Goal: Task Accomplishment & Management: Complete application form

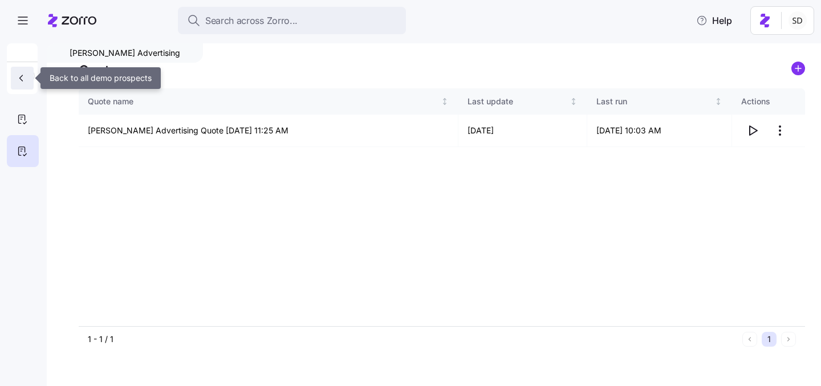
click at [16, 79] on icon "button" at bounding box center [20, 77] width 11 height 11
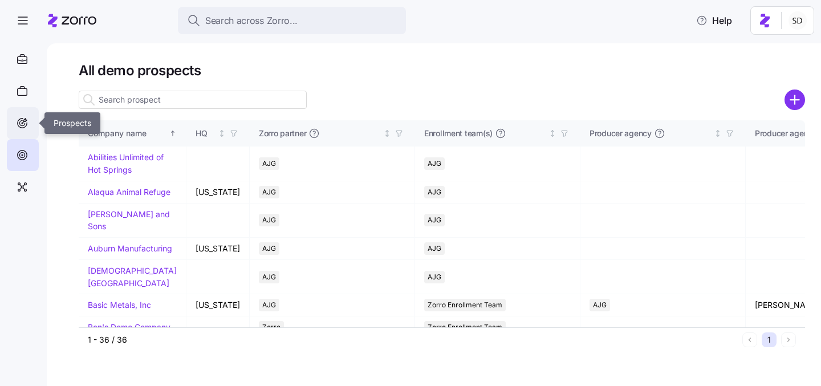
click at [23, 122] on icon at bounding box center [23, 122] width 2 height 2
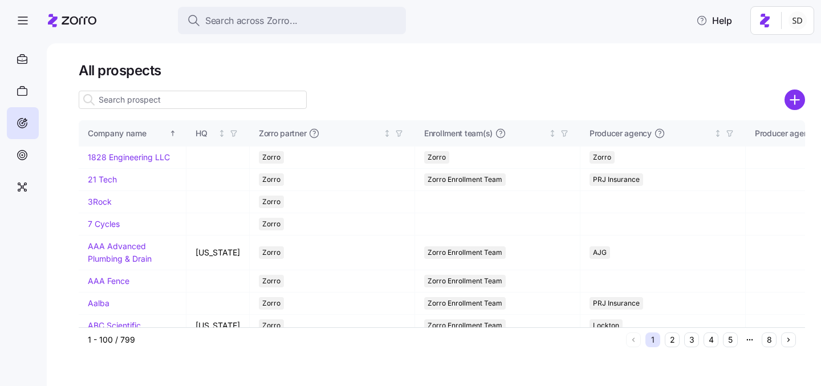
click at [120, 104] on input at bounding box center [193, 100] width 228 height 18
type input "tam"
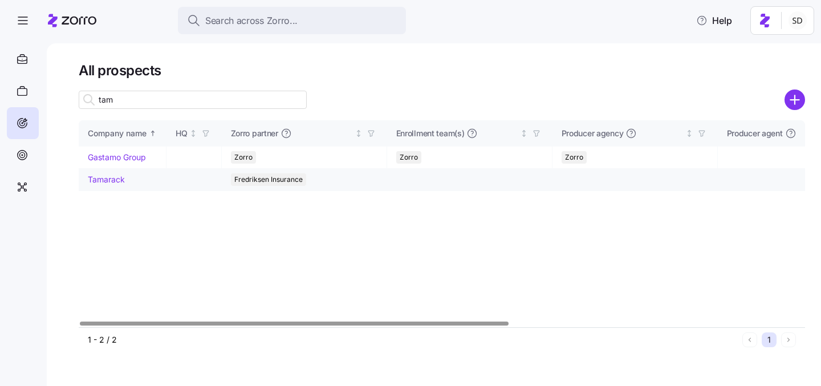
click at [93, 177] on link "Tamarack" at bounding box center [106, 179] width 37 height 10
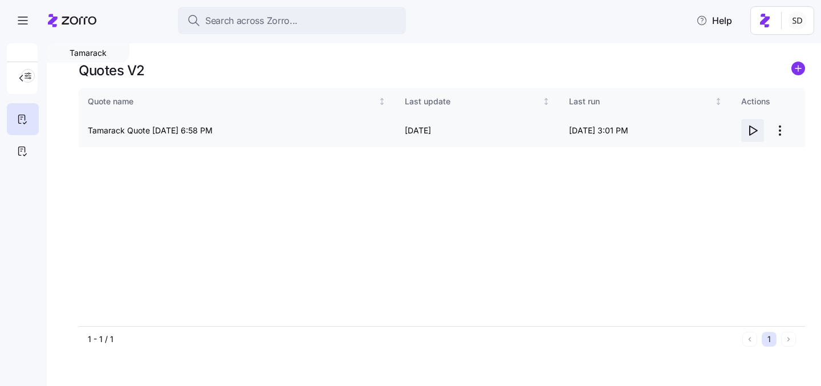
click at [750, 131] on icon "button" at bounding box center [753, 130] width 7 height 9
click at [0, 0] on body "Search across Zorro... Help Tamarack Quotes V2 Quote name Last update Last run …" at bounding box center [410, 189] width 821 height 379
click at [27, 150] on icon at bounding box center [22, 151] width 13 height 14
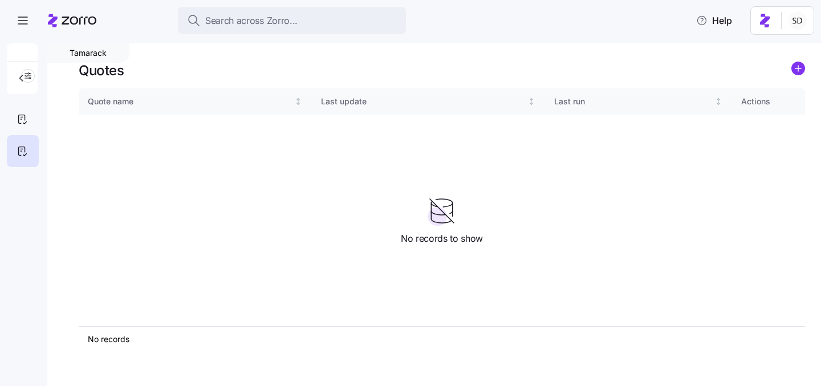
click at [138, 184] on div "Quote name Last update Last run Actions" at bounding box center [442, 207] width 726 height 238
click at [26, 128] on div at bounding box center [23, 119] width 32 height 32
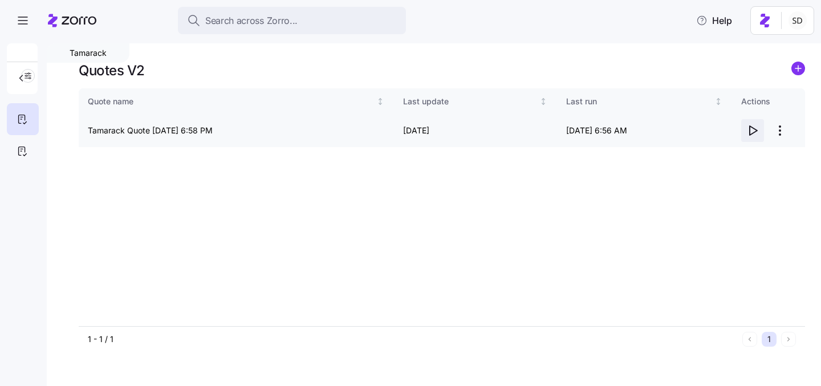
click at [751, 133] on icon "button" at bounding box center [753, 130] width 7 height 9
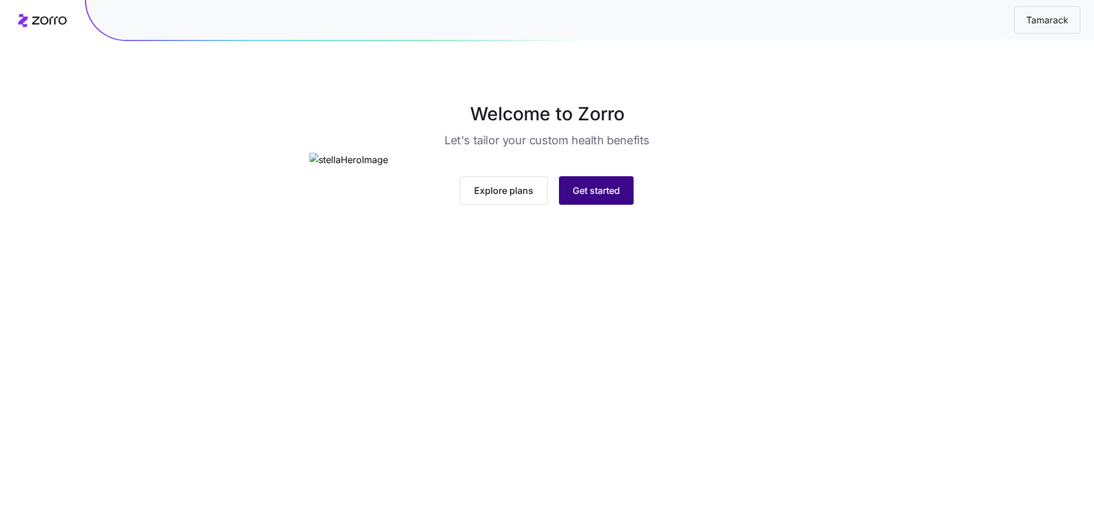
click at [591, 197] on span "Get started" at bounding box center [596, 191] width 47 height 14
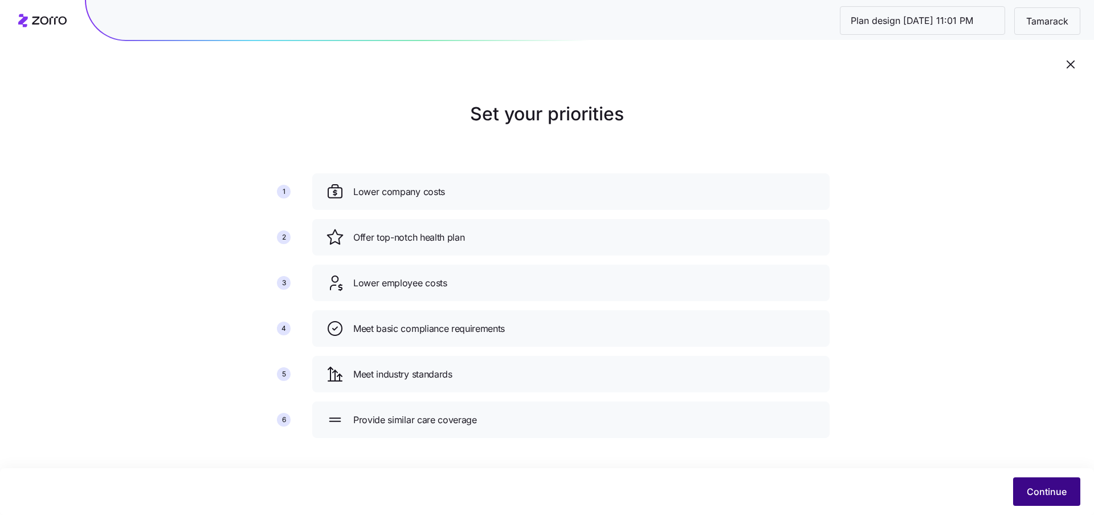
click at [1034, 493] on span "Continue" at bounding box center [1047, 492] width 40 height 14
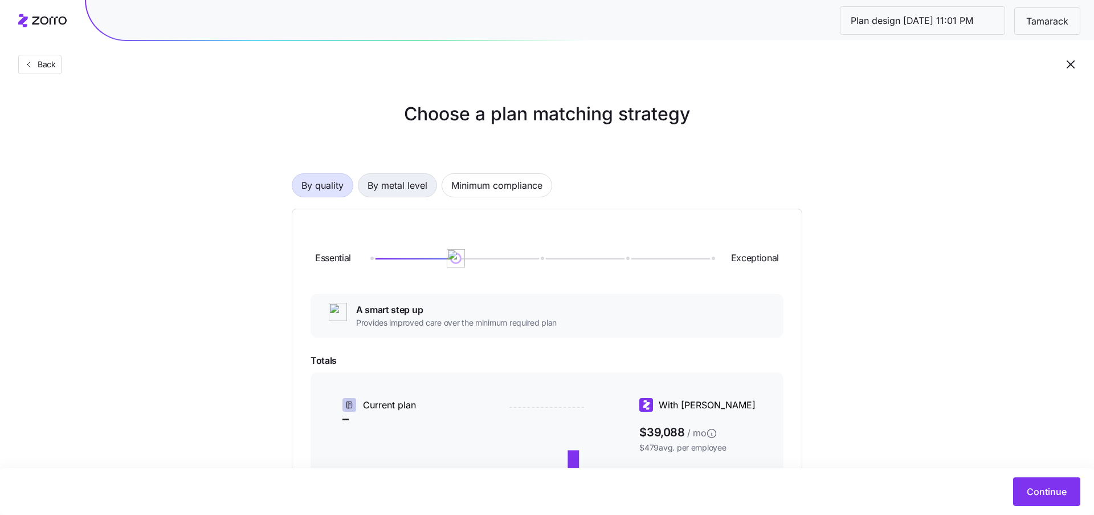
click at [402, 188] on span "By metal level" at bounding box center [398, 185] width 60 height 23
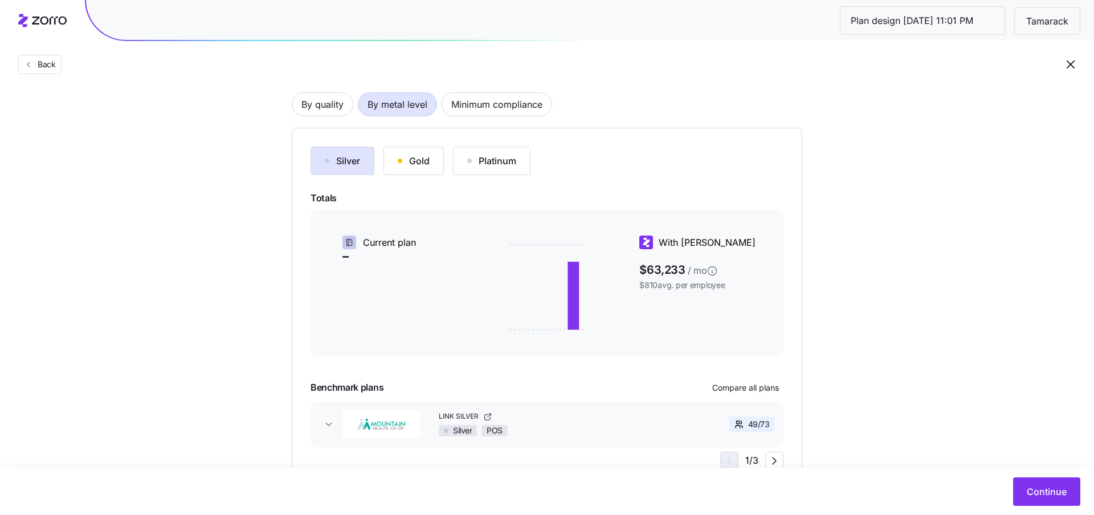
scroll to position [82, 0]
click at [332, 108] on span "By quality" at bounding box center [323, 103] width 42 height 23
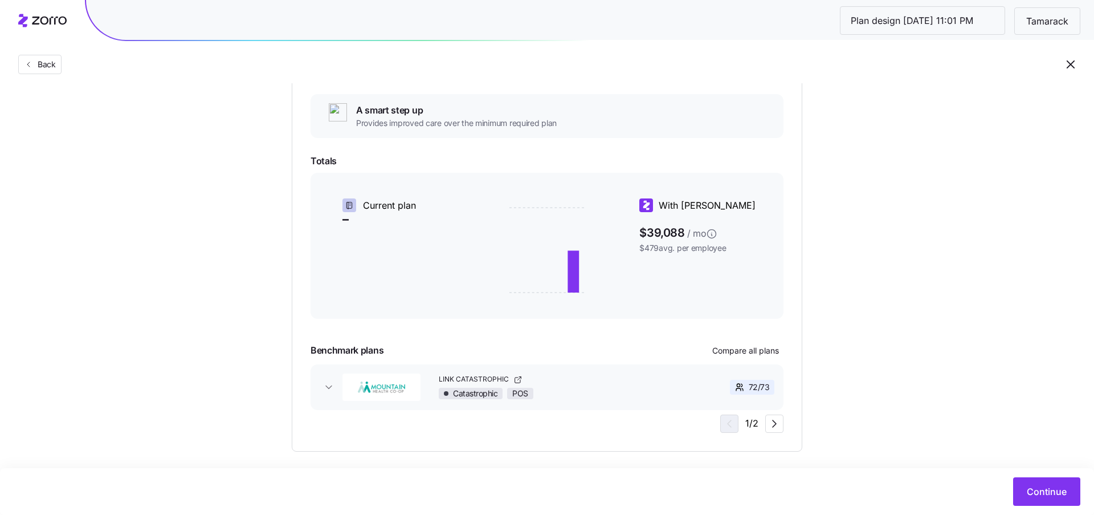
scroll to position [209, 0]
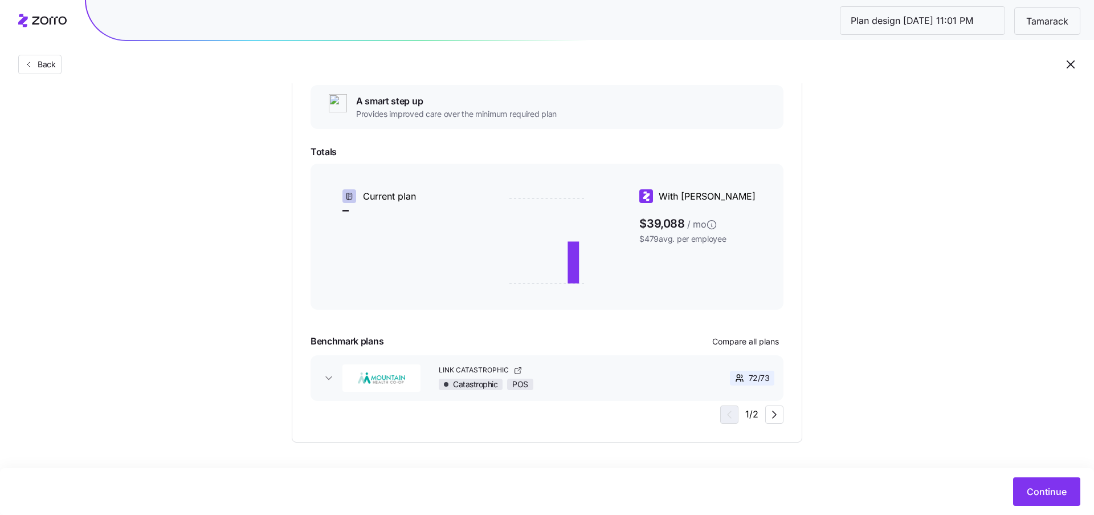
click at [756, 375] on span "72 / 73" at bounding box center [759, 377] width 21 height 11
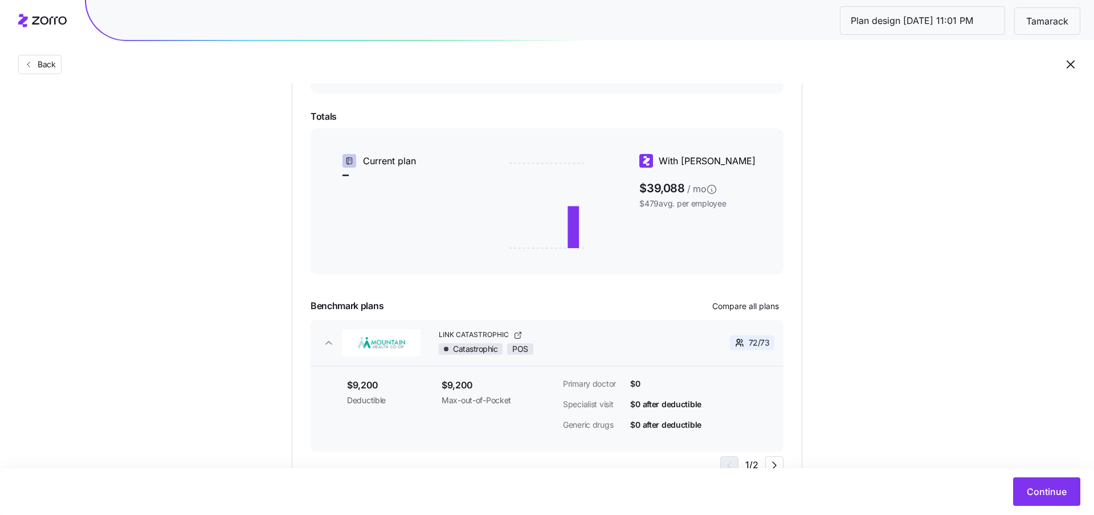
scroll to position [3, 0]
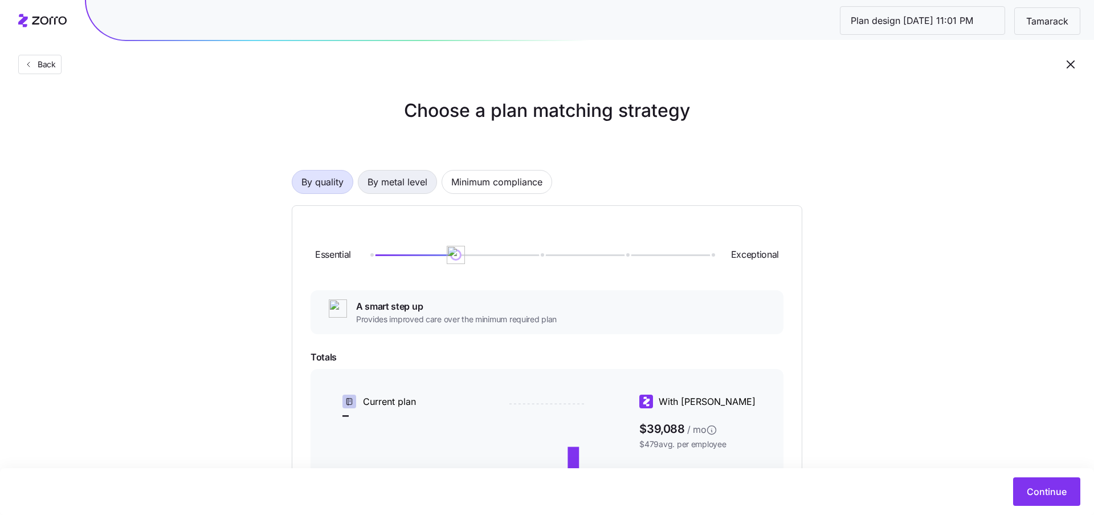
click at [396, 180] on span "By metal level" at bounding box center [398, 181] width 60 height 23
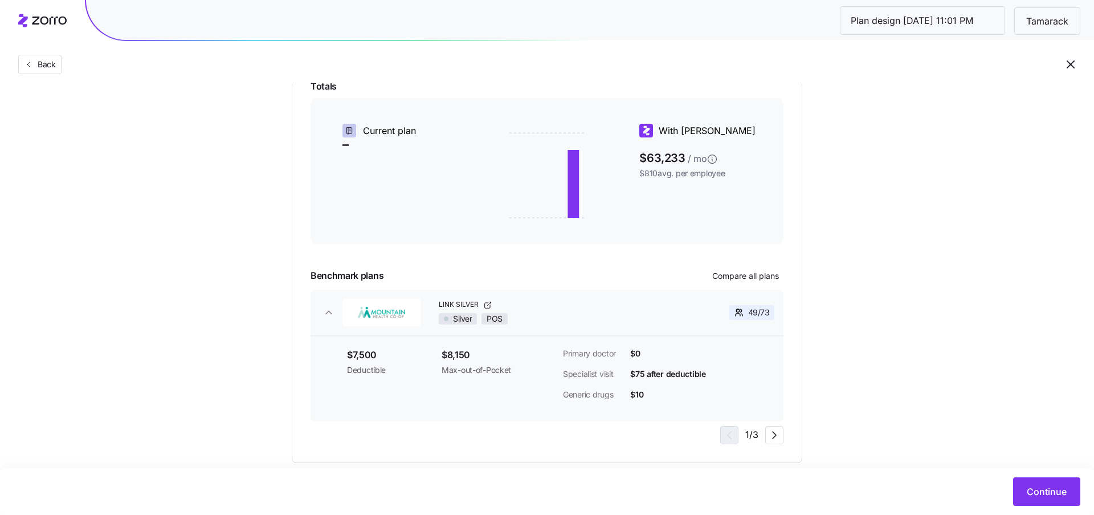
scroll to position [213, 0]
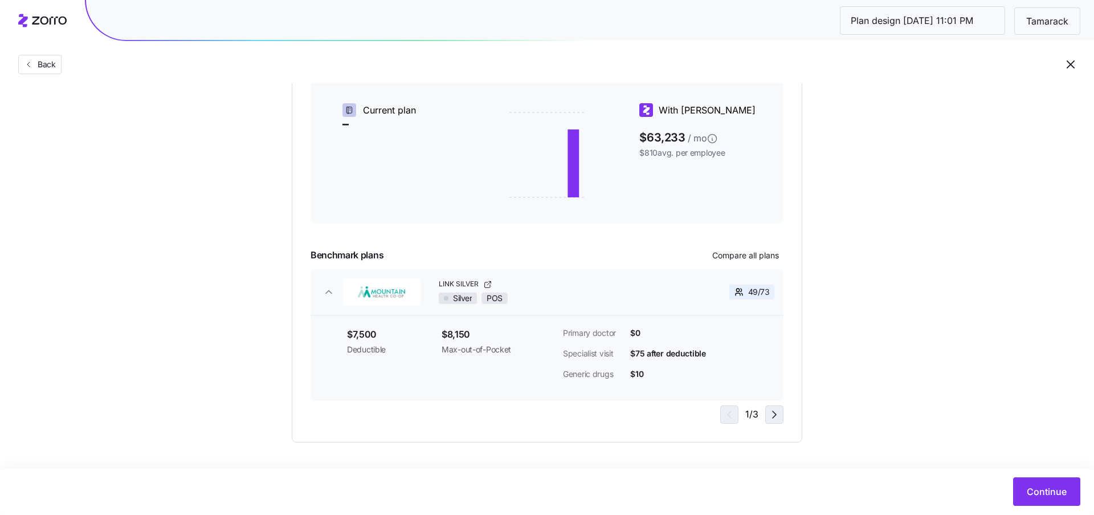
click at [770, 410] on icon "button" at bounding box center [775, 415] width 14 height 14
click at [773, 414] on icon "button" at bounding box center [775, 415] width 14 height 14
click at [732, 417] on icon "button" at bounding box center [728, 415] width 14 height 14
click at [732, 417] on div "1 / 3" at bounding box center [752, 414] width 63 height 18
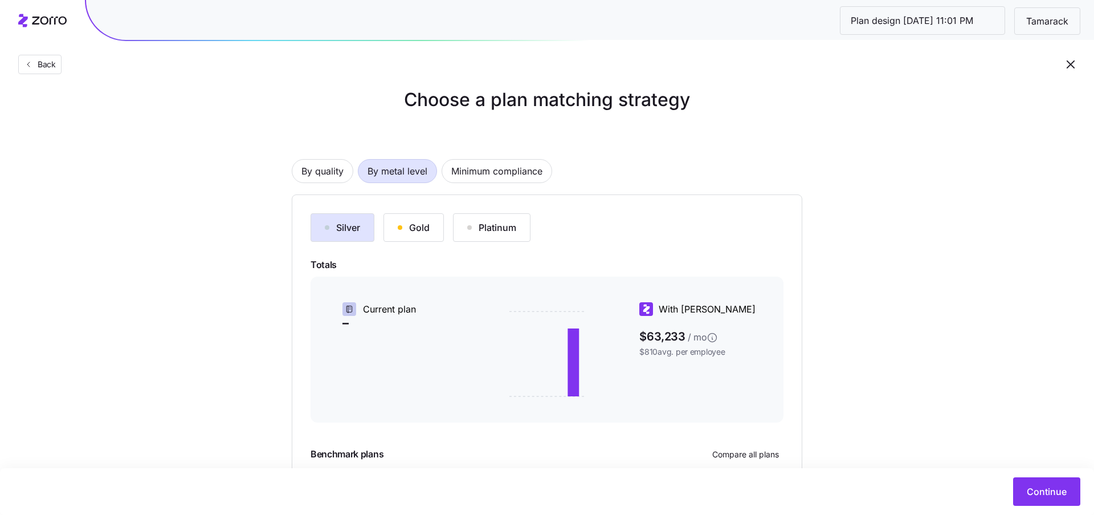
scroll to position [12, 0]
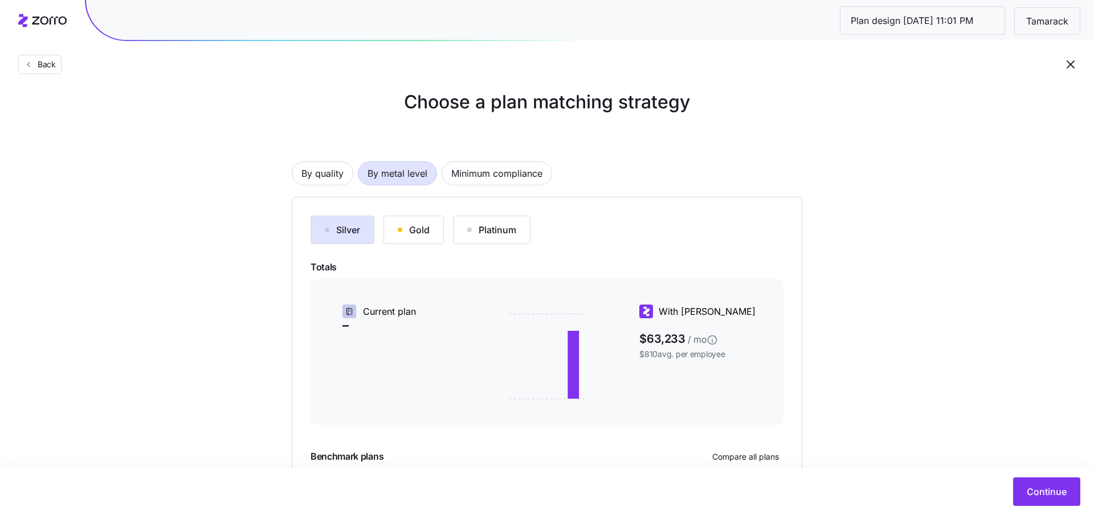
click at [434, 237] on button "Gold" at bounding box center [414, 229] width 60 height 29
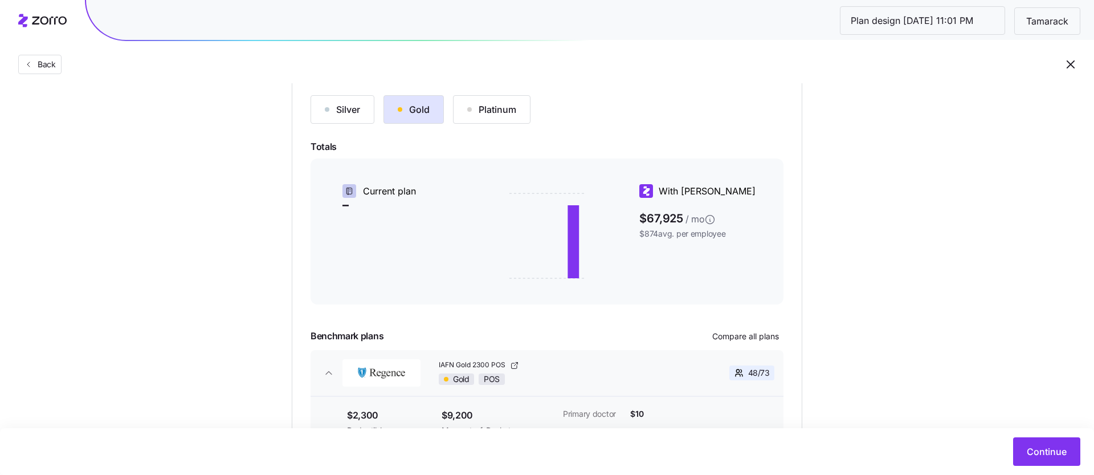
scroll to position [133, 0]
click at [503, 113] on div "Platinum" at bounding box center [491, 109] width 49 height 14
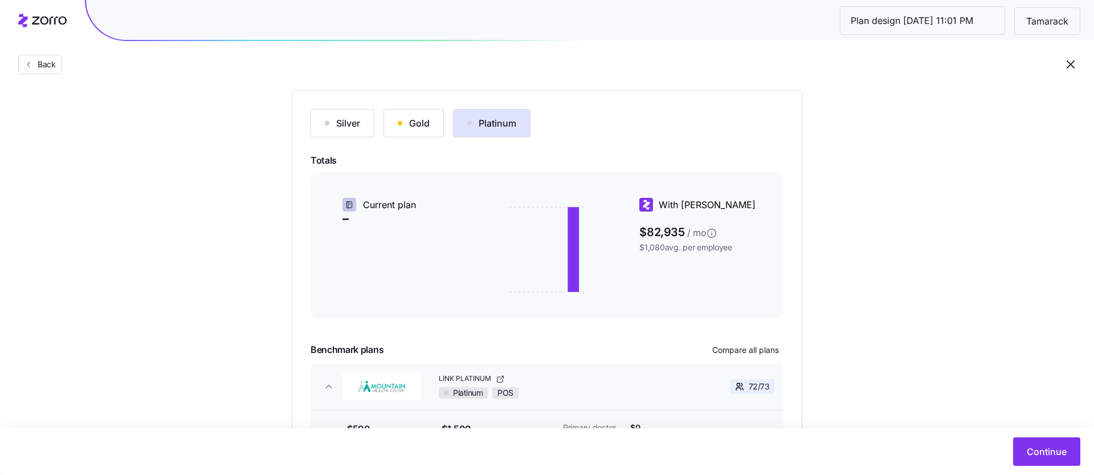
scroll to position [117, 0]
click at [414, 132] on button "Gold" at bounding box center [414, 124] width 60 height 29
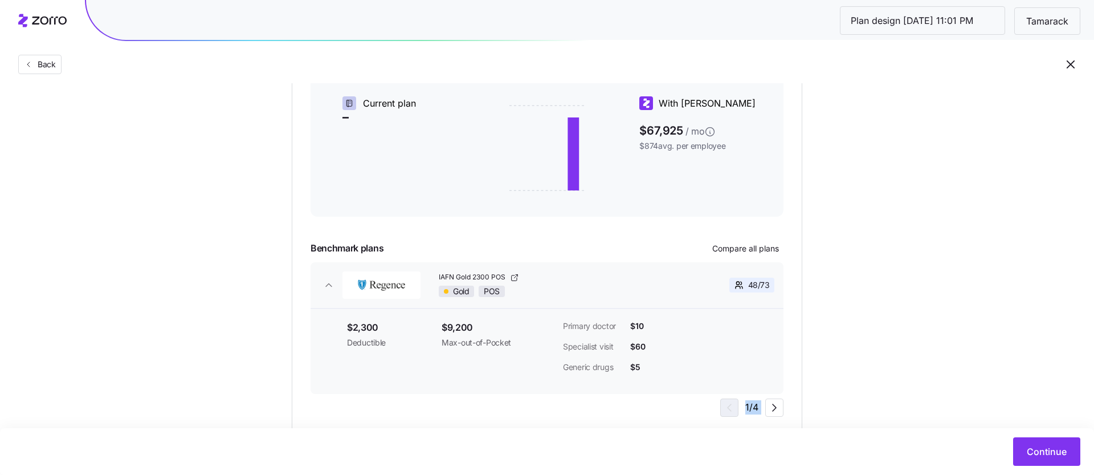
scroll to position [253, 0]
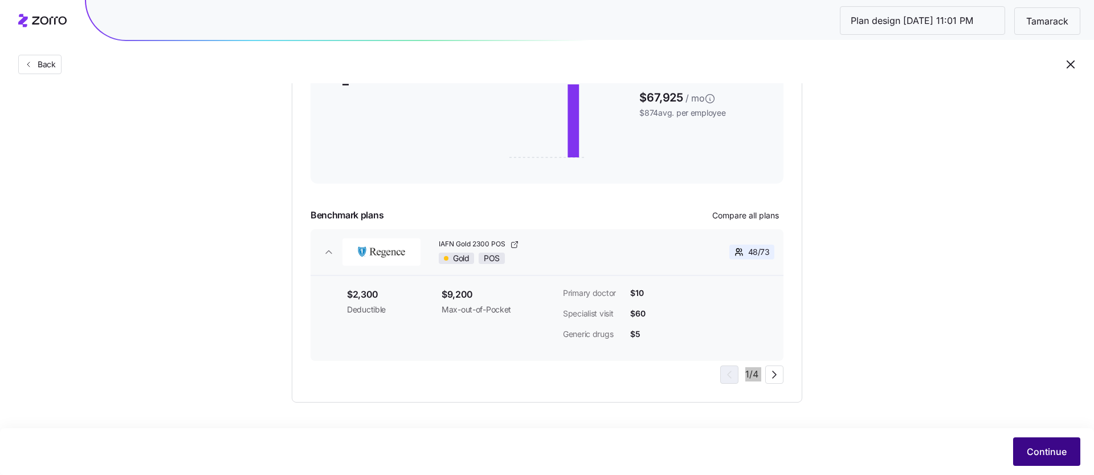
click at [1037, 449] on span "Continue" at bounding box center [1047, 452] width 40 height 14
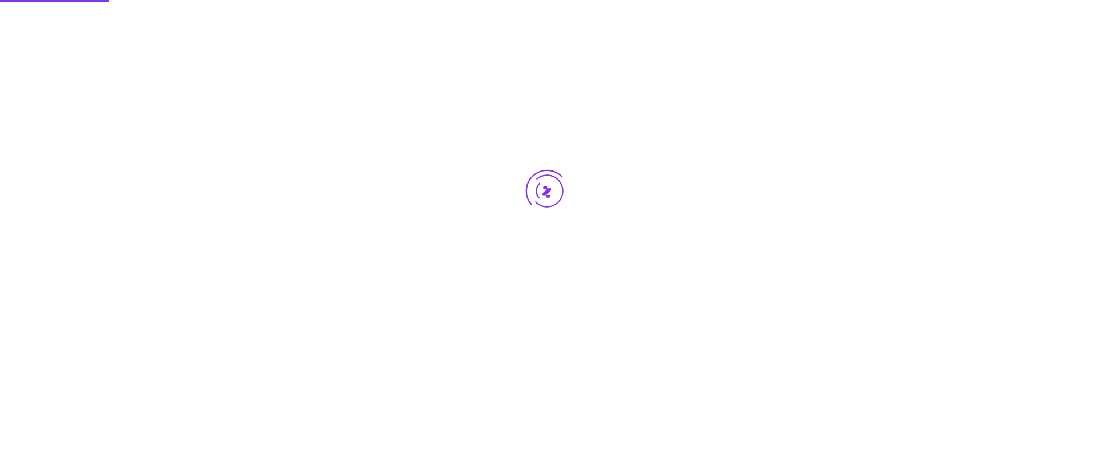
scroll to position [0, 0]
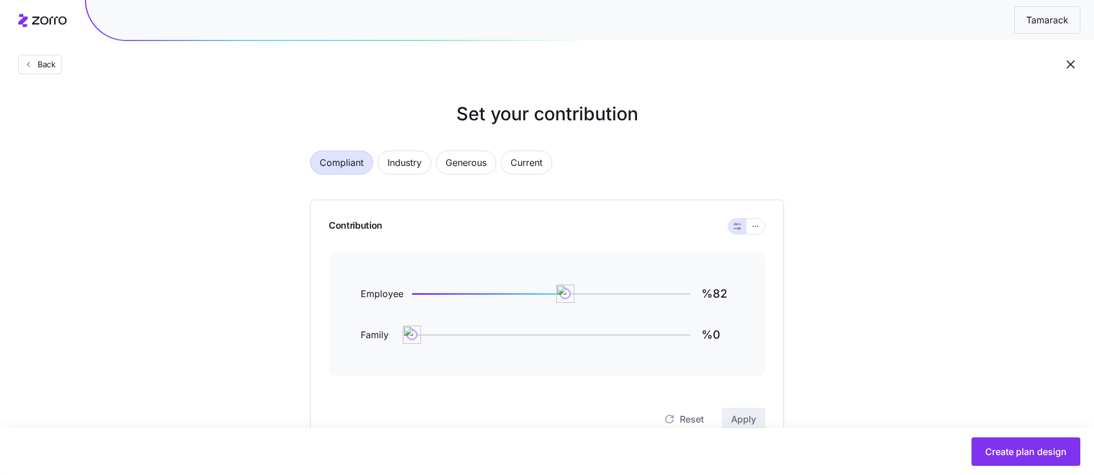
click at [784, 280] on div "Contribution Employee %82 Family %0 Reset Apply" at bounding box center [547, 325] width 474 height 250
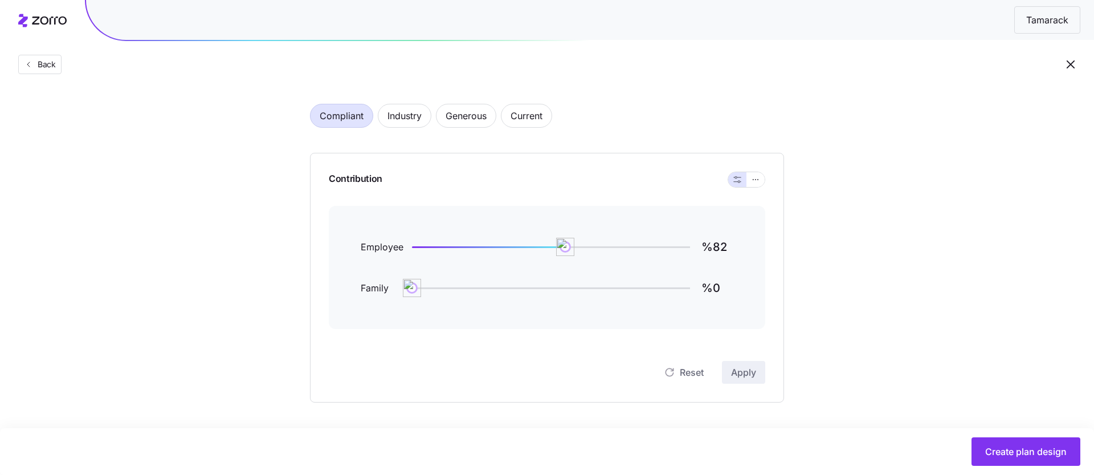
scroll to position [40, 0]
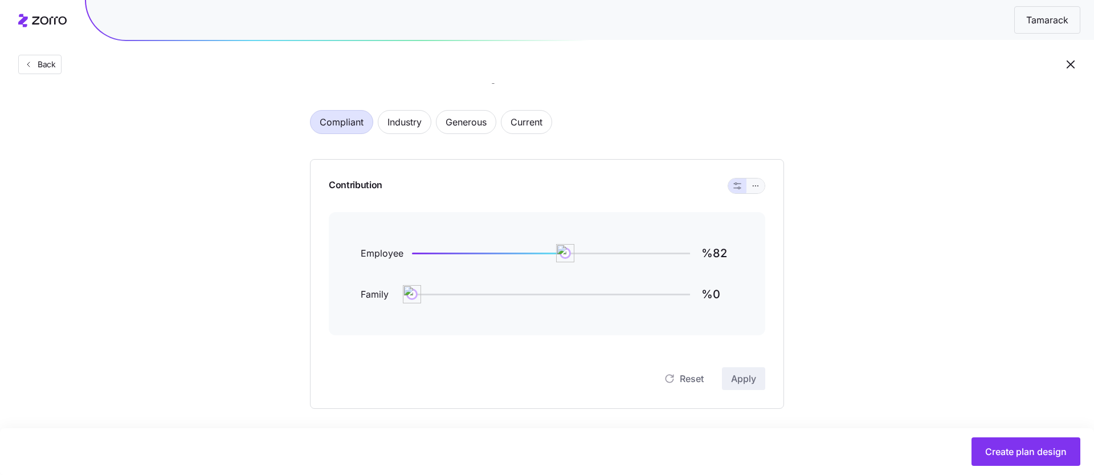
click at [756, 178] on button "button" at bounding box center [756, 185] width 18 height 15
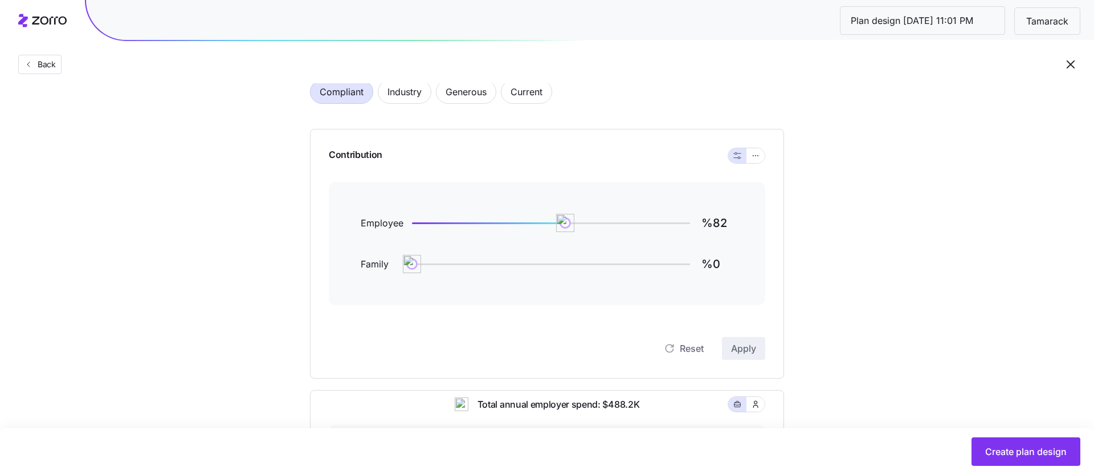
scroll to position [68, 0]
click at [756, 154] on icon "button" at bounding box center [756, 158] width 8 height 14
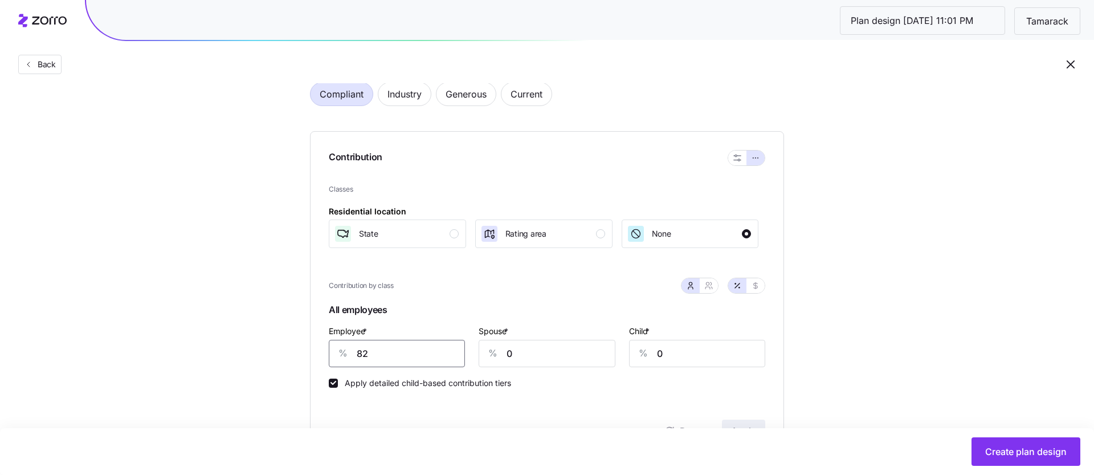
click at [384, 353] on input "82" at bounding box center [397, 353] width 136 height 27
click at [442, 350] on input "600" at bounding box center [397, 353] width 136 height 27
type input "60"
click at [534, 351] on input "0" at bounding box center [547, 353] width 136 height 27
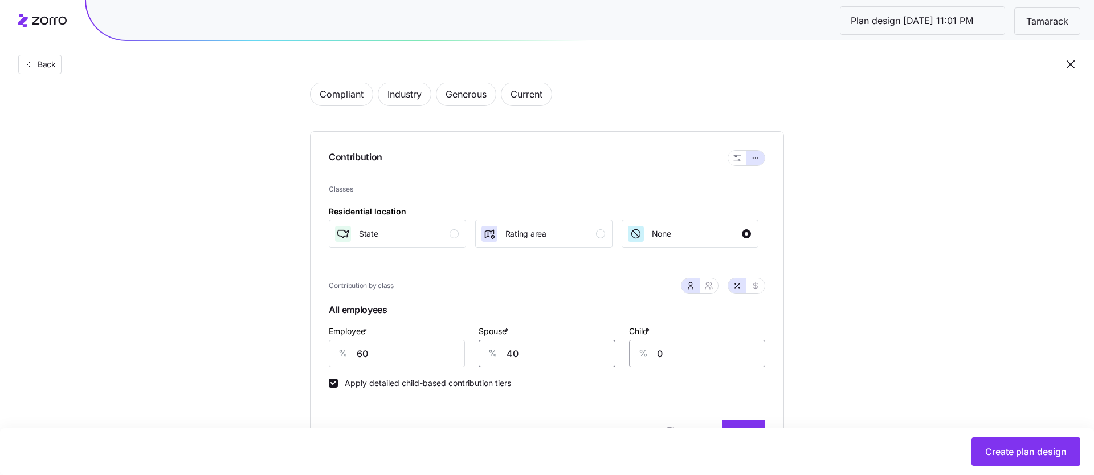
type input "40"
click at [682, 355] on input "0" at bounding box center [697, 353] width 136 height 27
type input "40"
click at [829, 340] on div "Set your contribution Compliant Industry Generous Current Contribution Classes …" at bounding box center [546, 420] width 565 height 776
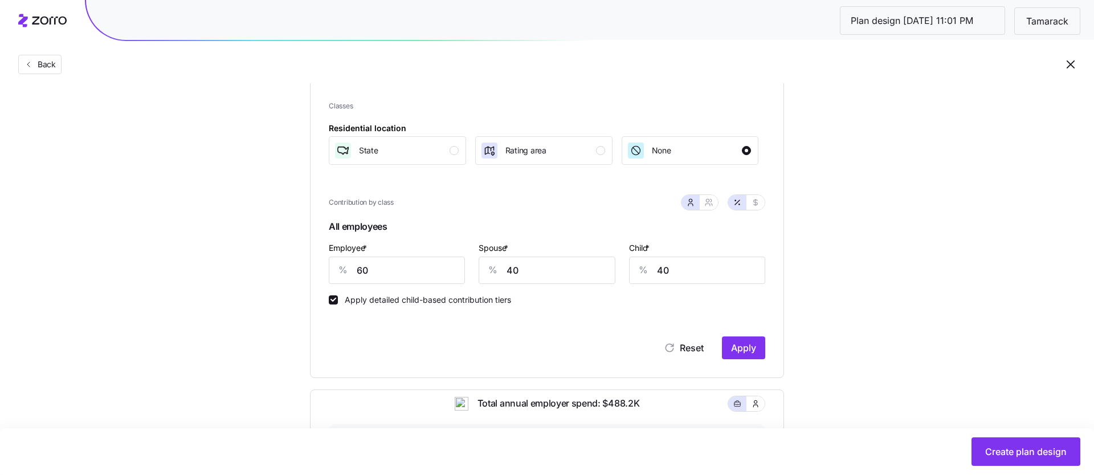
scroll to position [166, 0]
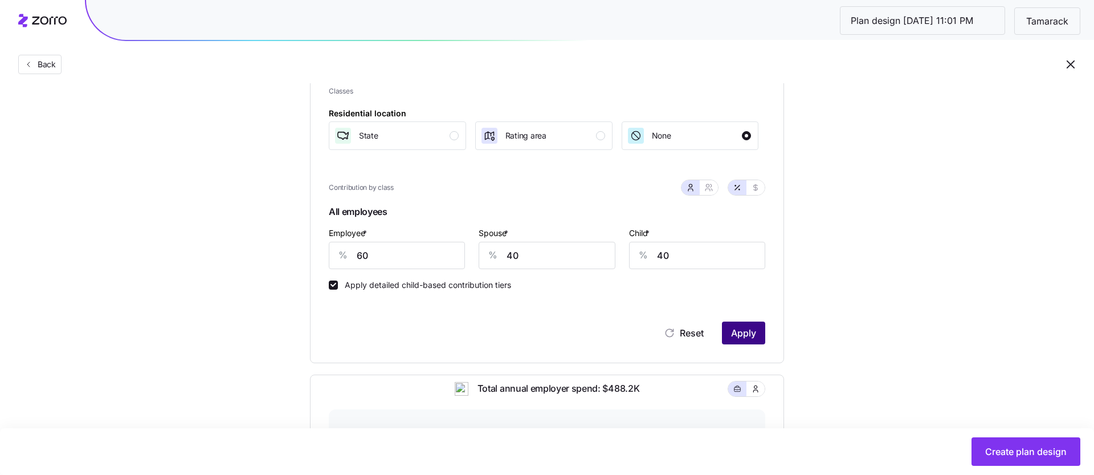
click at [740, 331] on span "Apply" at bounding box center [743, 333] width 25 height 14
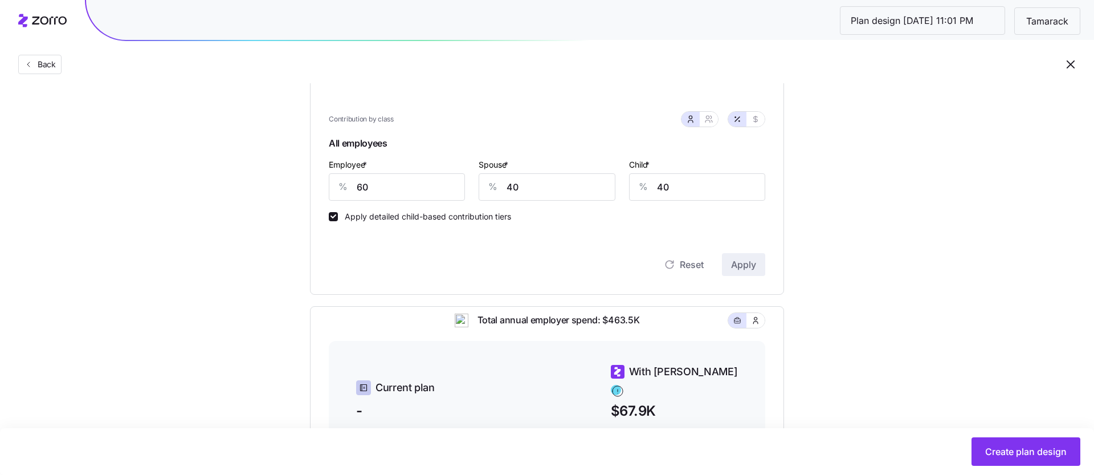
scroll to position [91, 0]
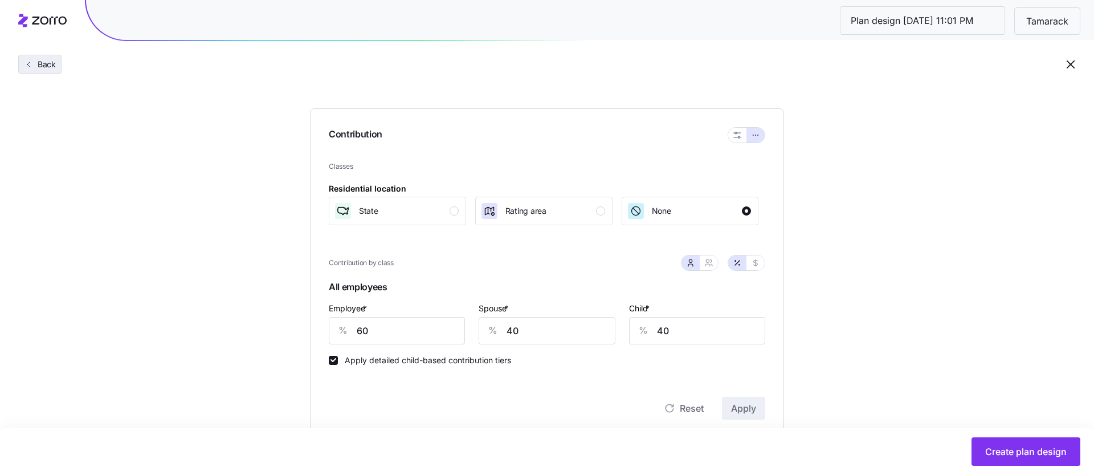
click at [35, 69] on span "Back" at bounding box center [44, 64] width 23 height 11
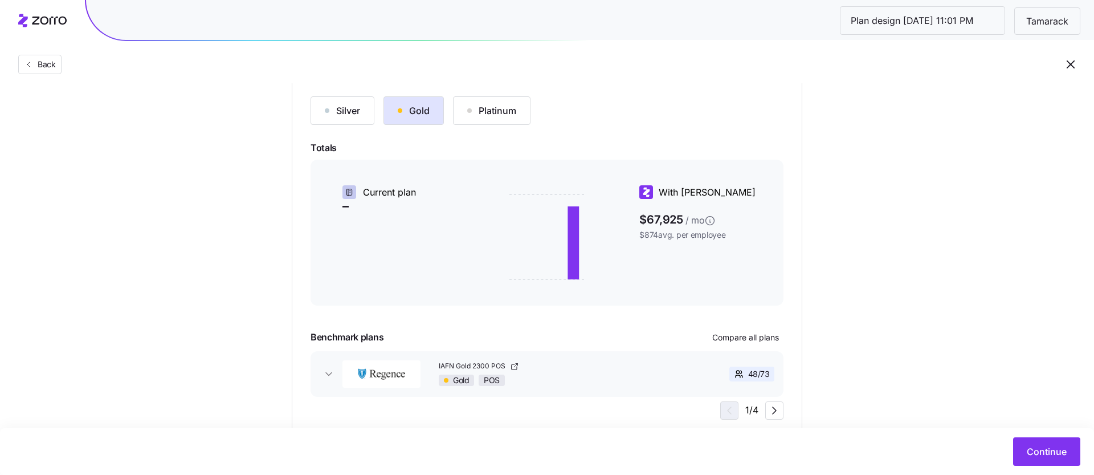
scroll to position [166, 0]
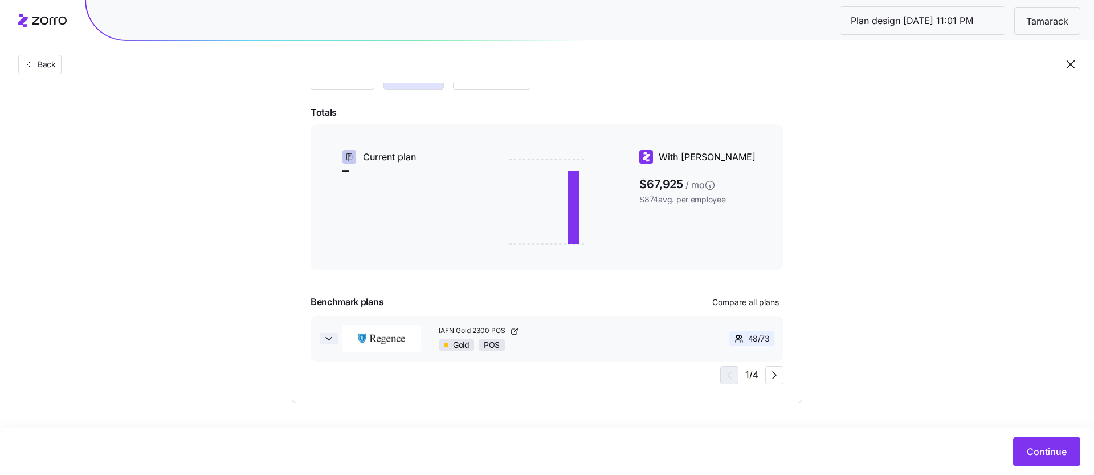
click at [326, 334] on icon "button" at bounding box center [328, 338] width 11 height 11
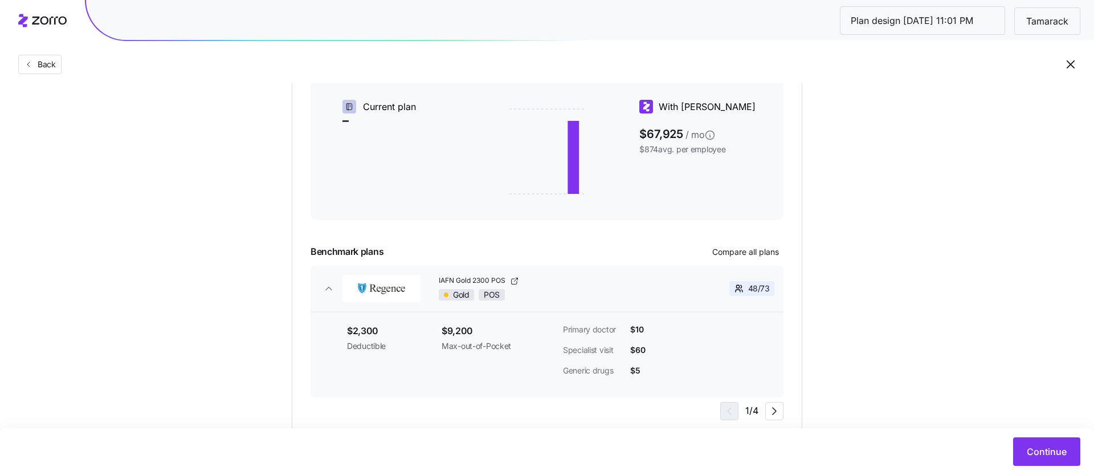
scroll to position [253, 0]
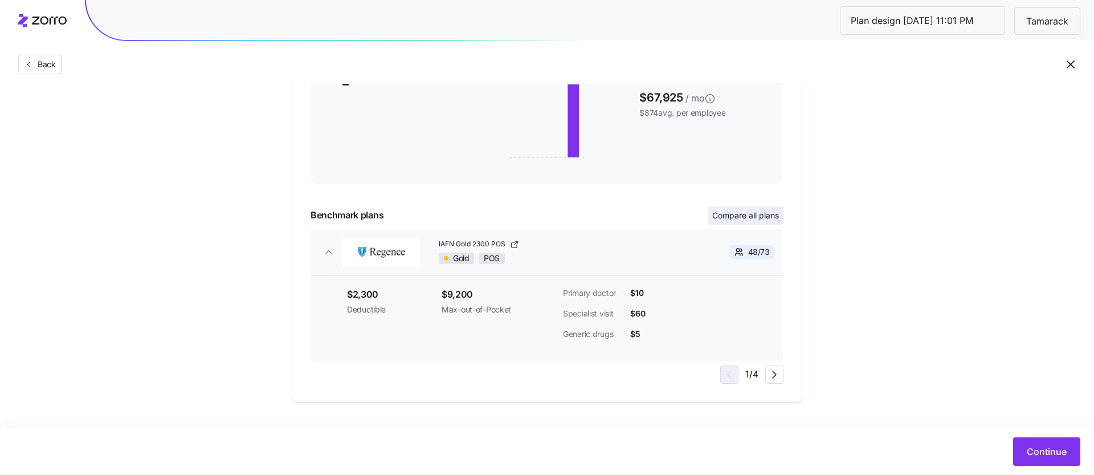
click at [747, 215] on span "Compare all plans" at bounding box center [746, 215] width 67 height 11
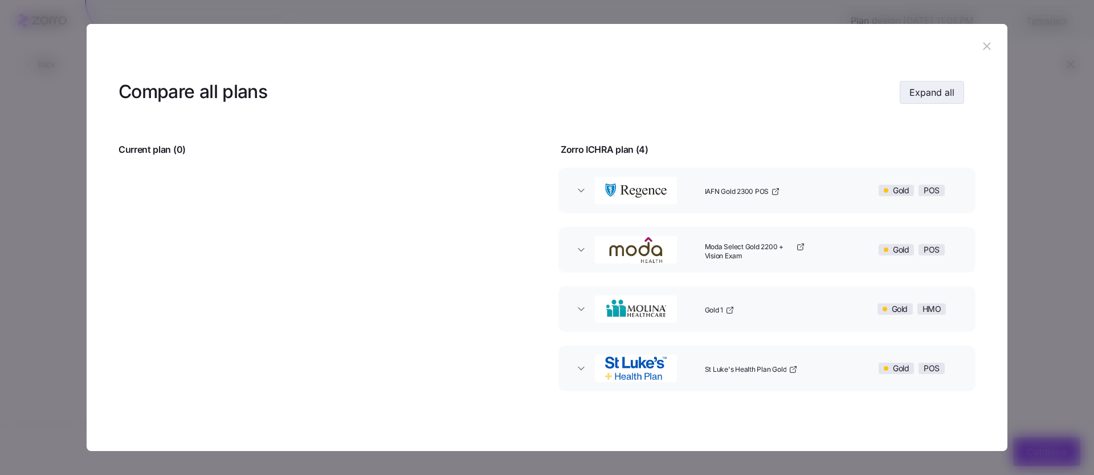
click at [935, 96] on span "Expand all" at bounding box center [932, 93] width 45 height 14
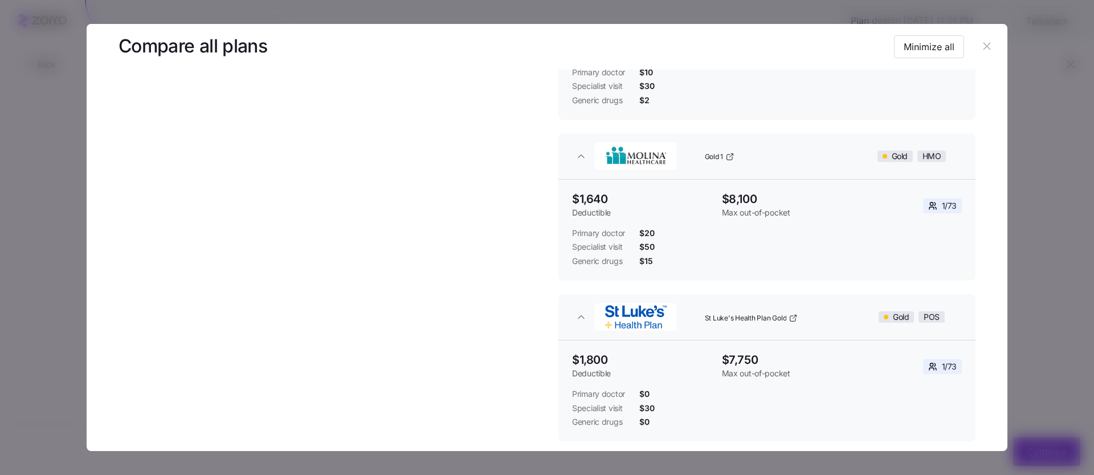
scroll to position [413, 0]
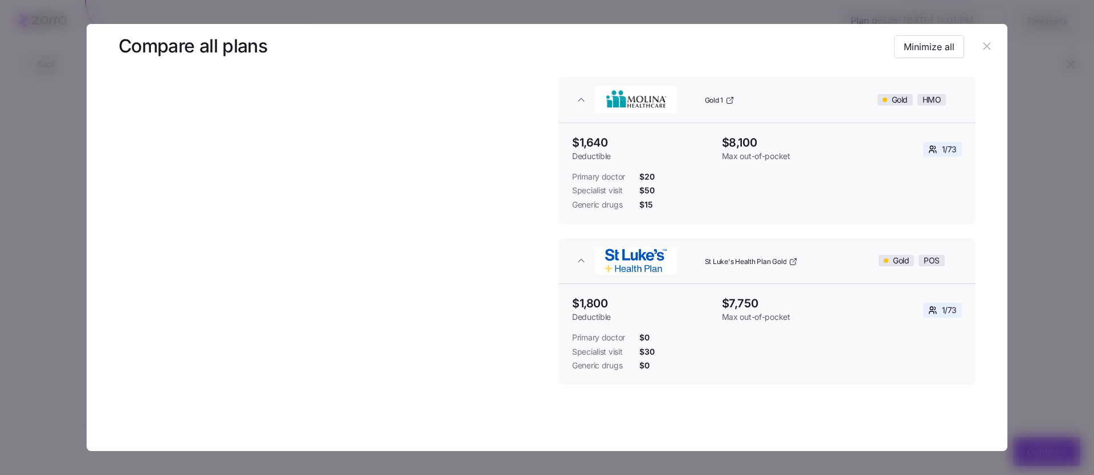
click at [1032, 328] on div at bounding box center [547, 237] width 1094 height 475
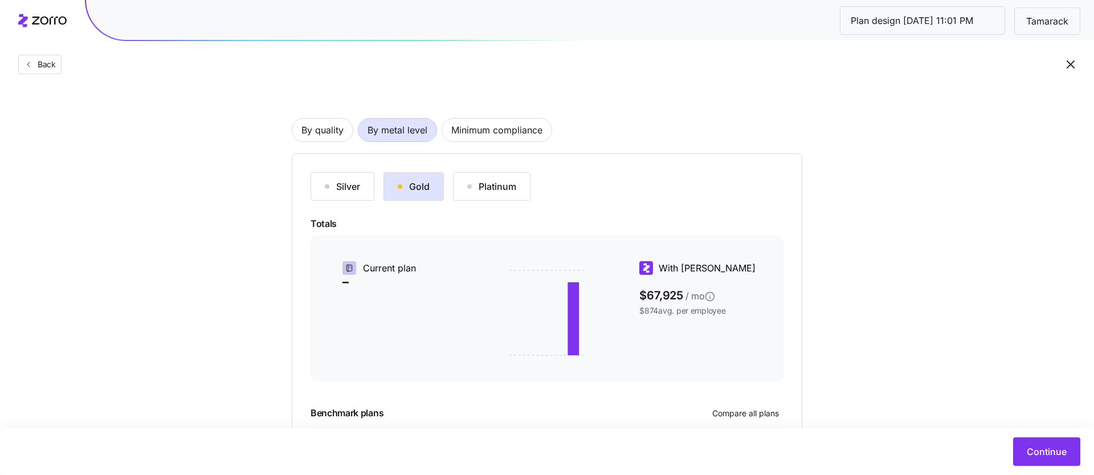
scroll to position [56, 0]
click at [1028, 455] on span "Continue" at bounding box center [1047, 452] width 40 height 14
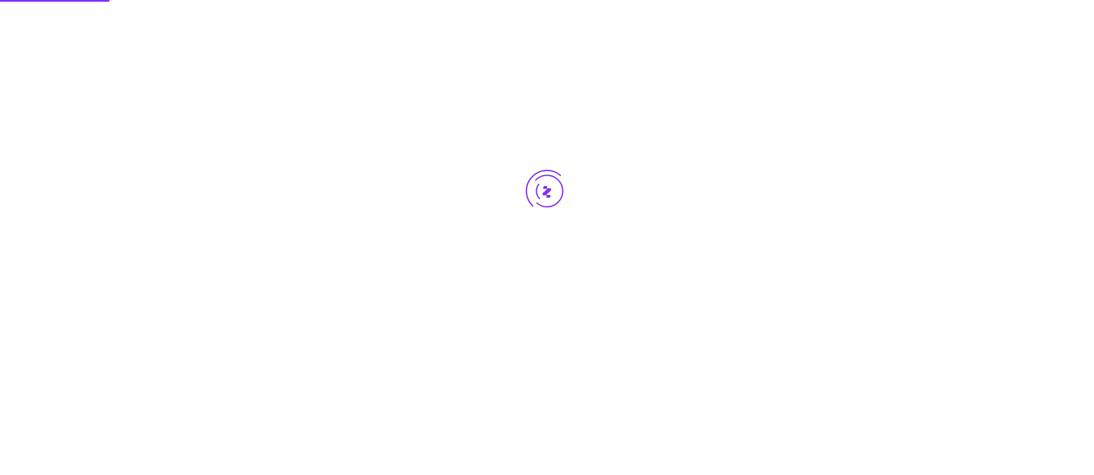
scroll to position [0, 0]
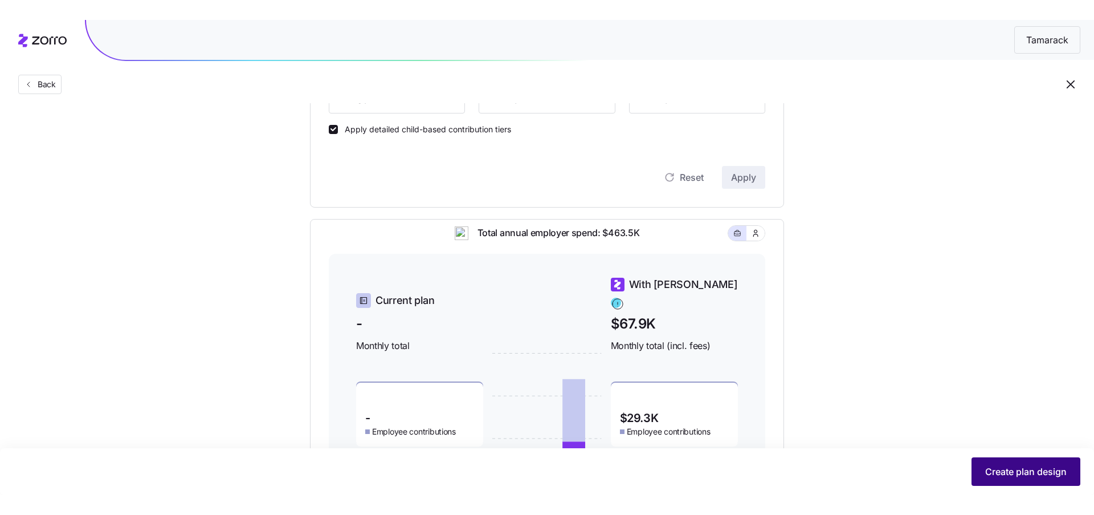
scroll to position [345, 0]
